Goal: Information Seeking & Learning: Get advice/opinions

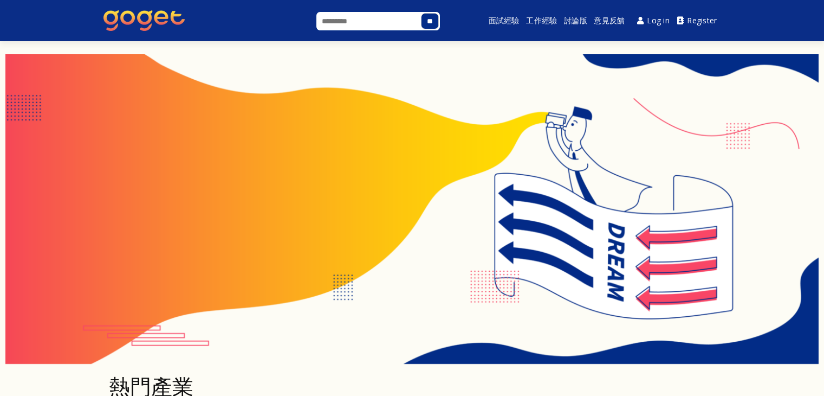
scroll to position [271, 0]
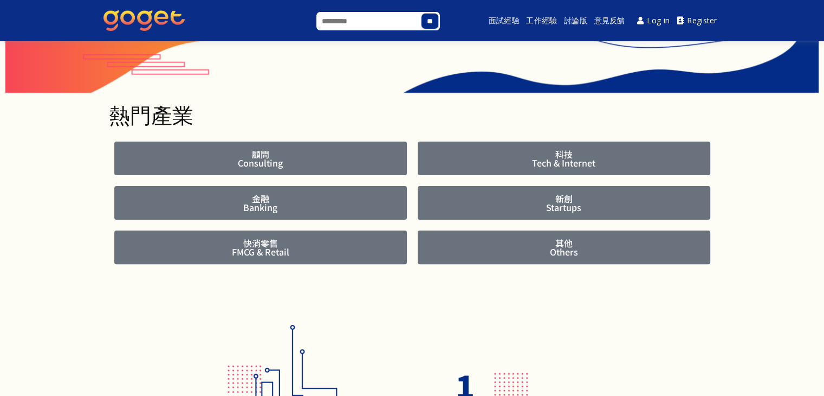
click at [291, 158] on span "顧問 Consulting" at bounding box center [261, 158] width 260 height 17
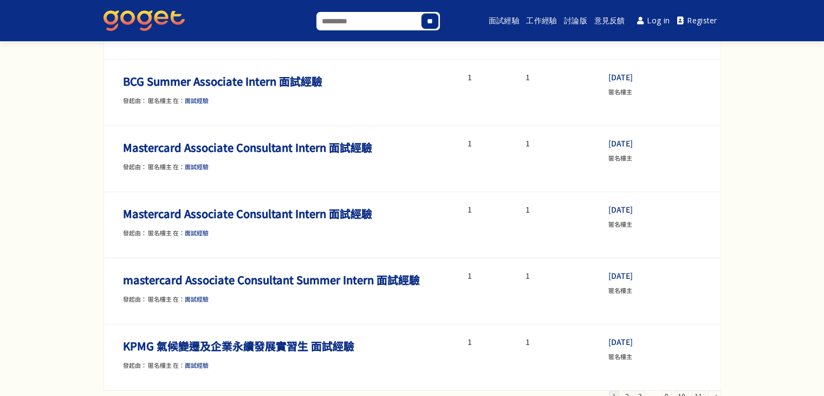
scroll to position [813, 0]
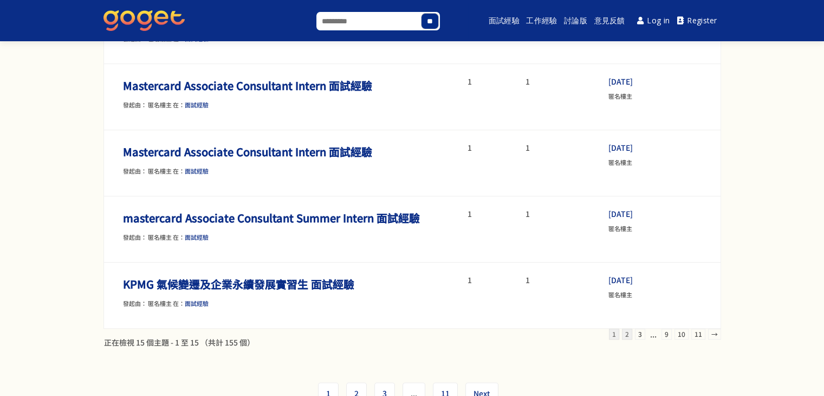
click at [630, 332] on link "2" at bounding box center [627, 333] width 10 height 11
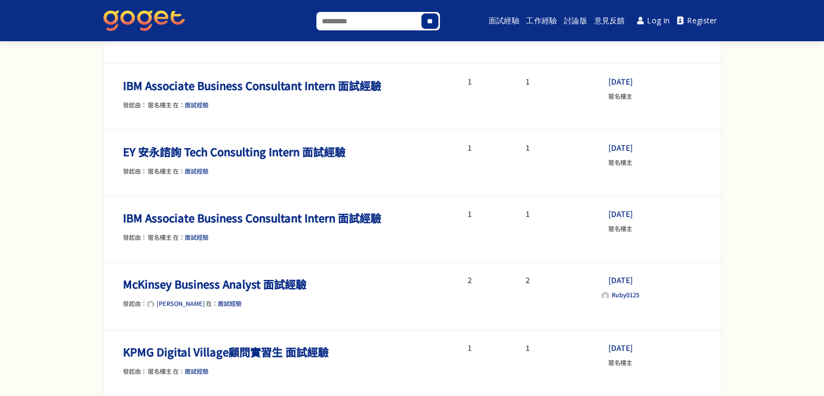
scroll to position [434, 0]
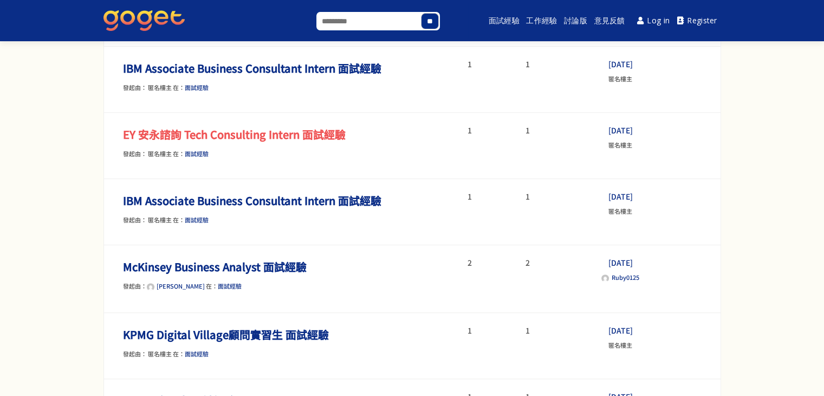
click at [266, 128] on link "EY 安永諮詢 Tech Consulting Intern 面試經驗" at bounding box center [234, 134] width 223 height 16
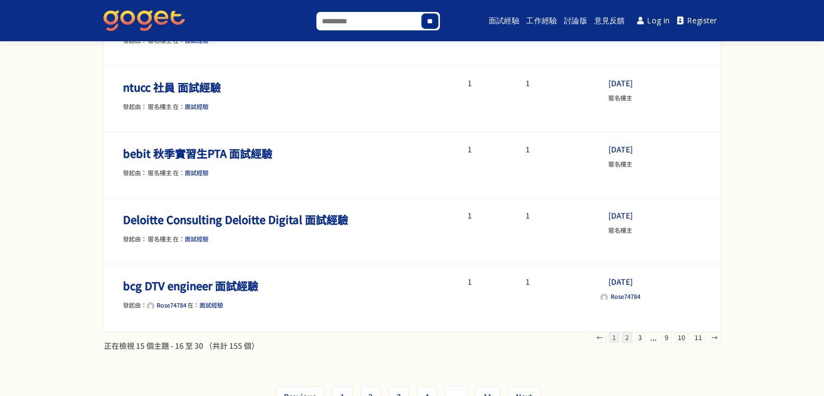
click at [617, 333] on link "1" at bounding box center [614, 337] width 10 height 11
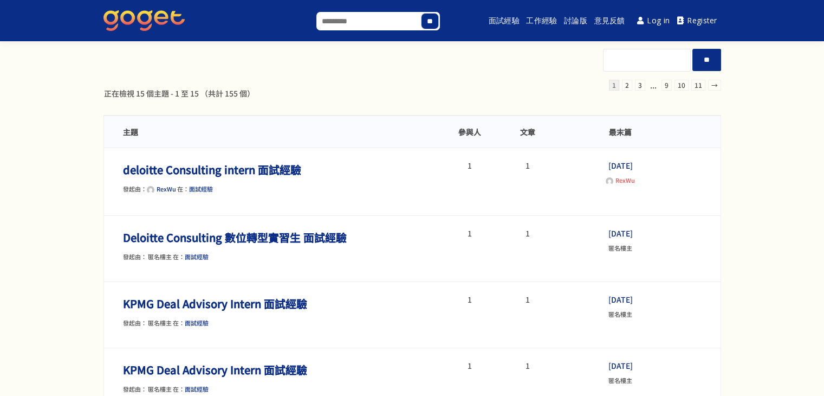
click at [622, 180] on span "RexWu" at bounding box center [626, 180] width 20 height 9
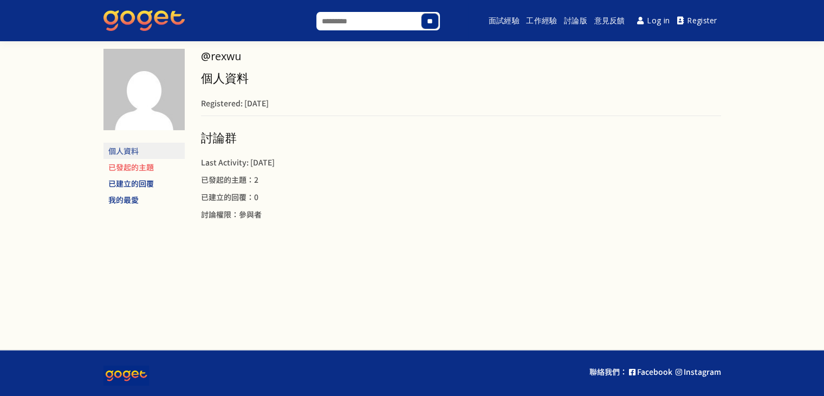
click at [132, 165] on link "已發起的主題" at bounding box center [144, 167] width 81 height 16
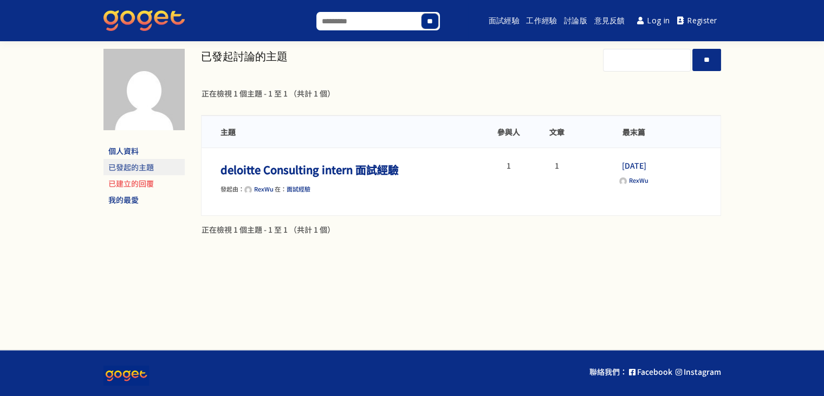
click at [152, 185] on link "已建立的回覆" at bounding box center [144, 183] width 81 height 16
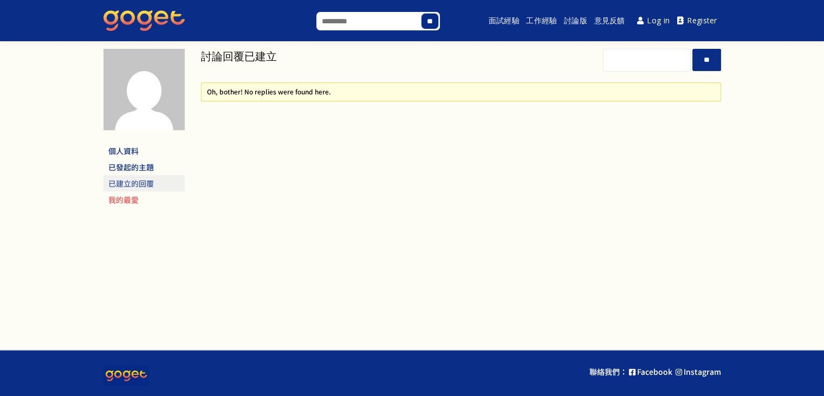
click at [156, 191] on link "我的最愛" at bounding box center [144, 199] width 81 height 16
click at [150, 173] on link "已發起的主題" at bounding box center [144, 167] width 81 height 16
